Goal: Information Seeking & Learning: Find specific fact

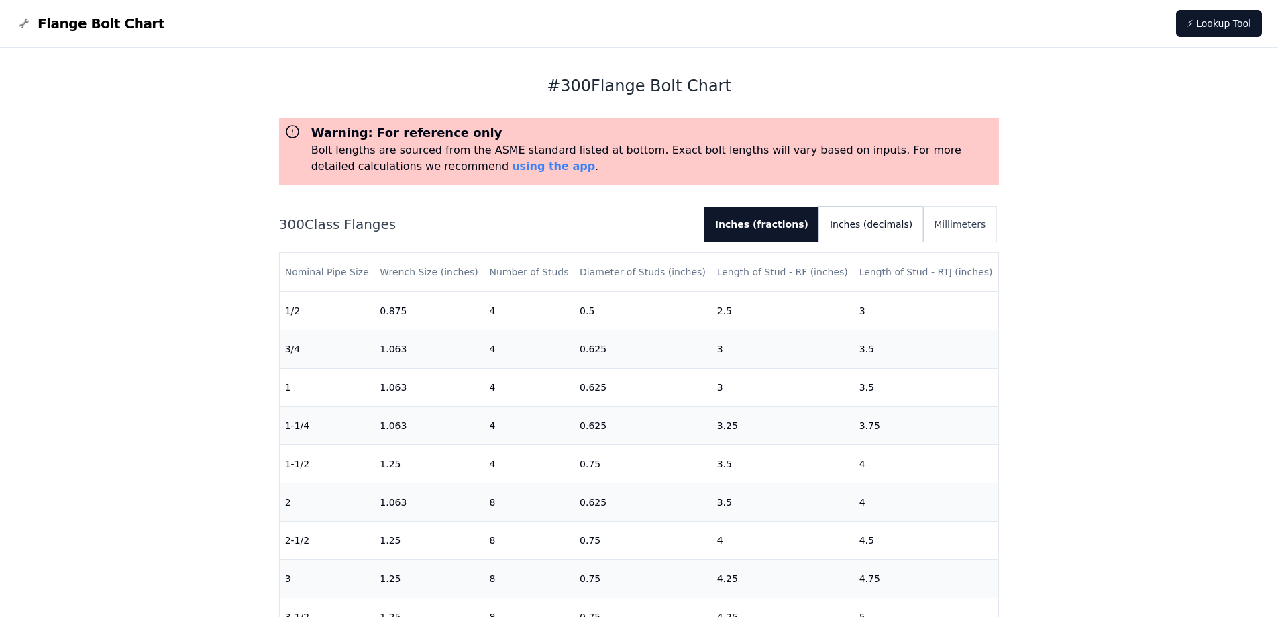
click at [889, 231] on button "Inches (decimals)" at bounding box center [871, 224] width 104 height 35
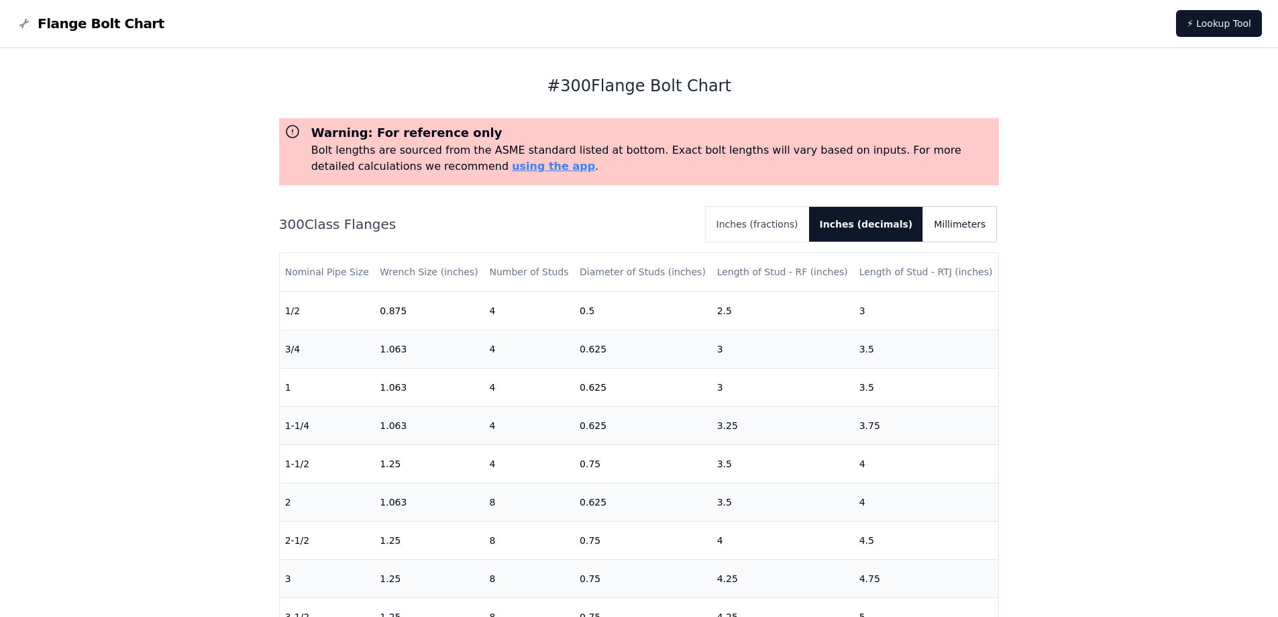
click at [962, 230] on button "Millimeters" at bounding box center [959, 224] width 73 height 35
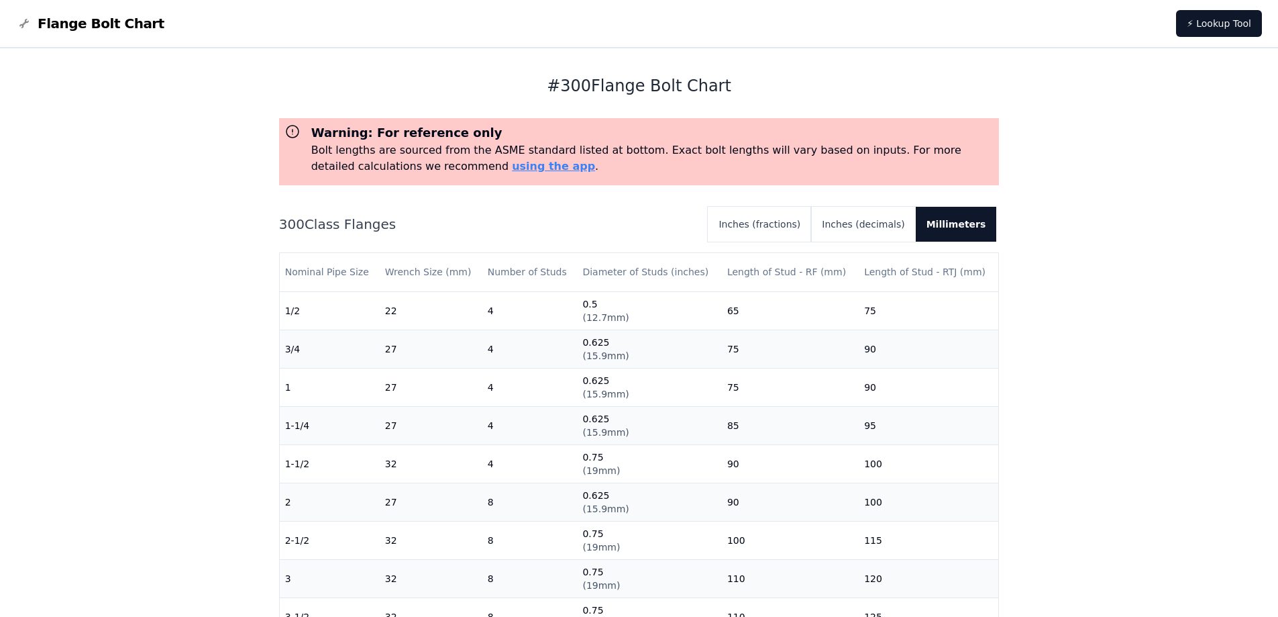
click at [84, 27] on span "Flange Bolt Chart" at bounding box center [101, 23] width 127 height 19
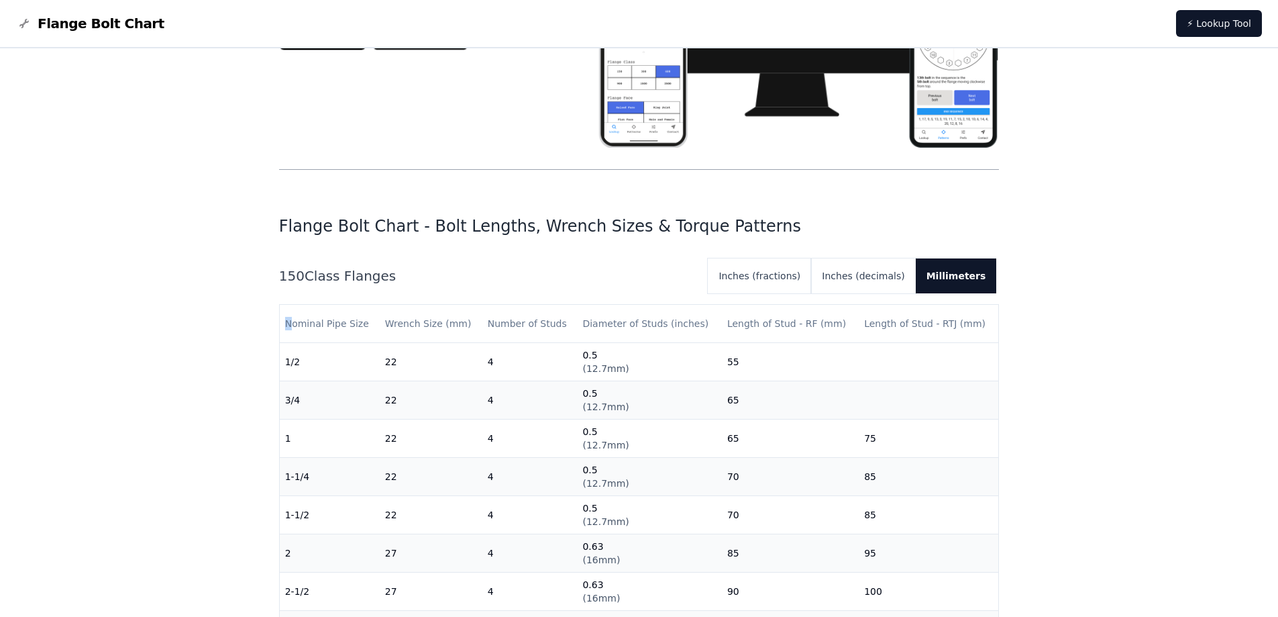
drag, startPoint x: 289, startPoint y: 154, endPoint x: 1016, endPoint y: 381, distance: 761.9
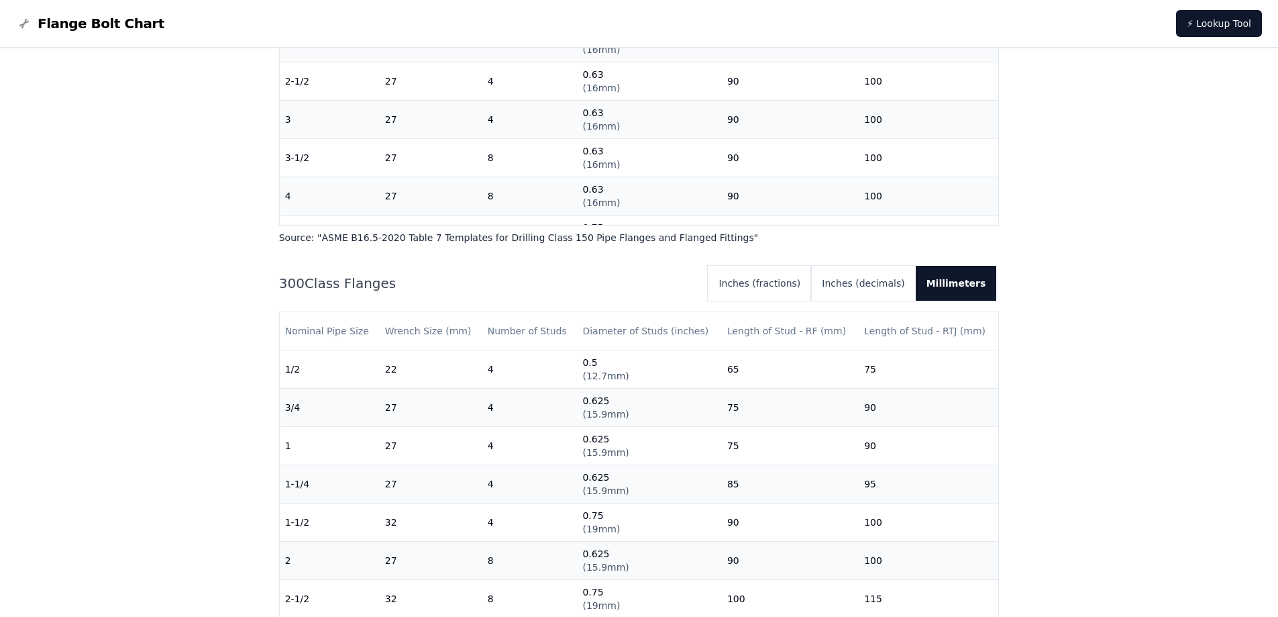
scroll to position [949, 0]
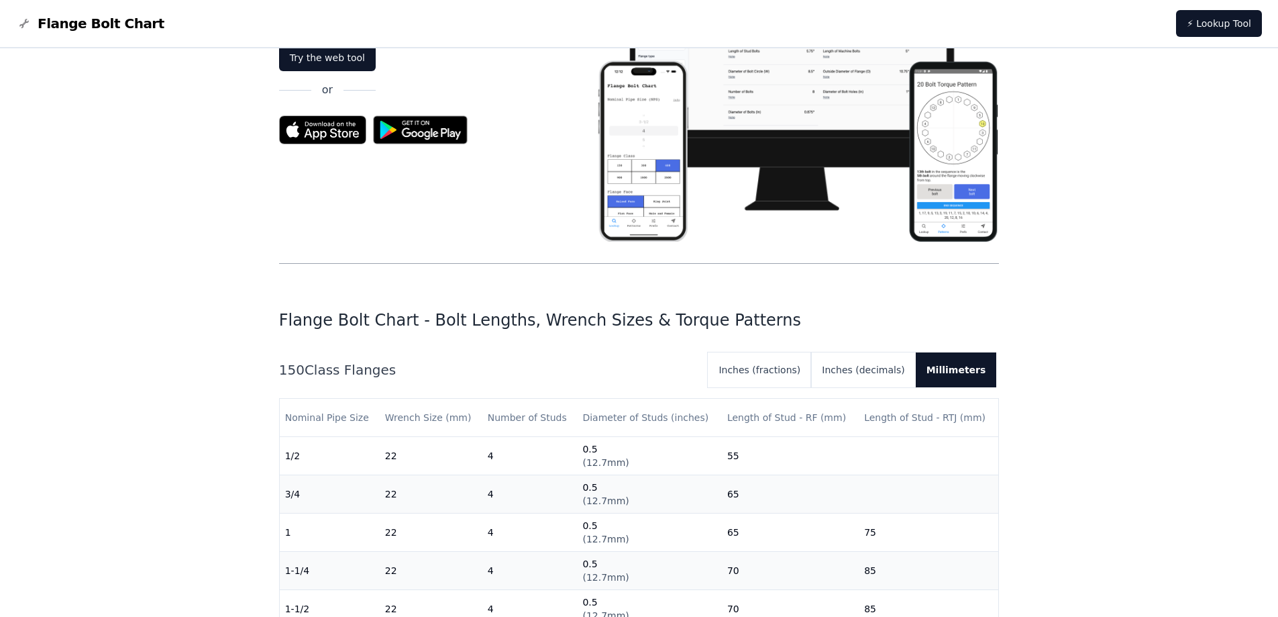
scroll to position [0, 0]
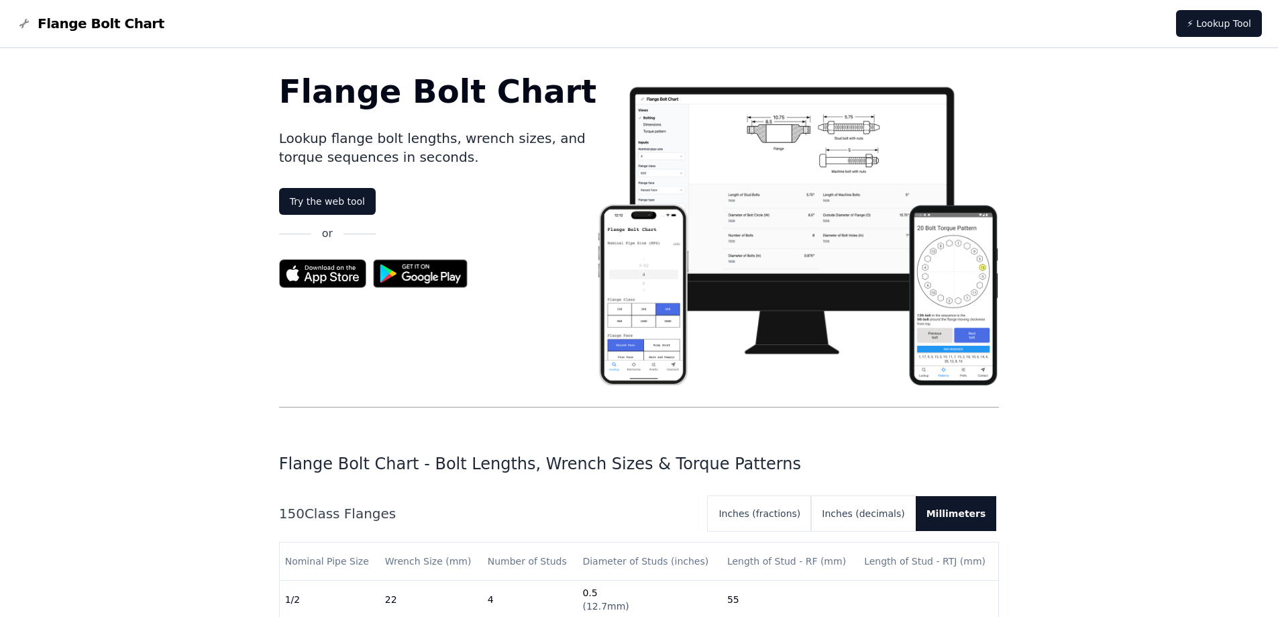
click at [452, 279] on img at bounding box center [420, 273] width 109 height 42
